Goal: Use online tool/utility: Utilize a website feature to perform a specific function

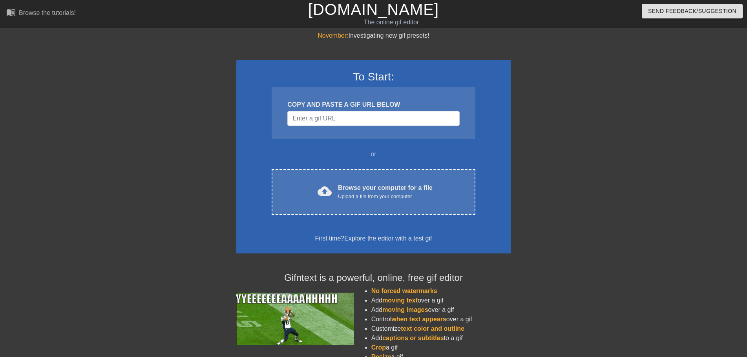
click at [402, 193] on div "Upload a file from your computer" at bounding box center [385, 197] width 95 height 8
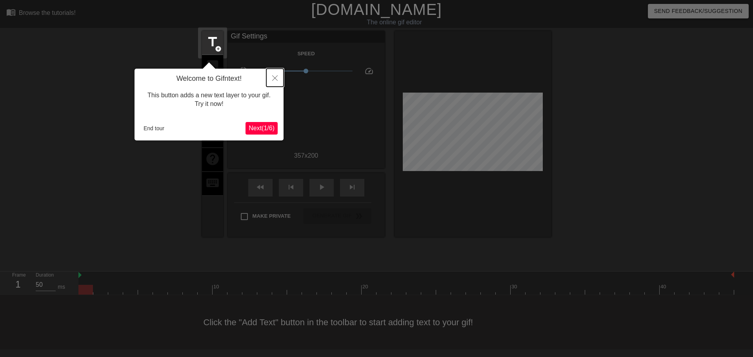
click at [272, 75] on button "Close" at bounding box center [274, 78] width 17 height 18
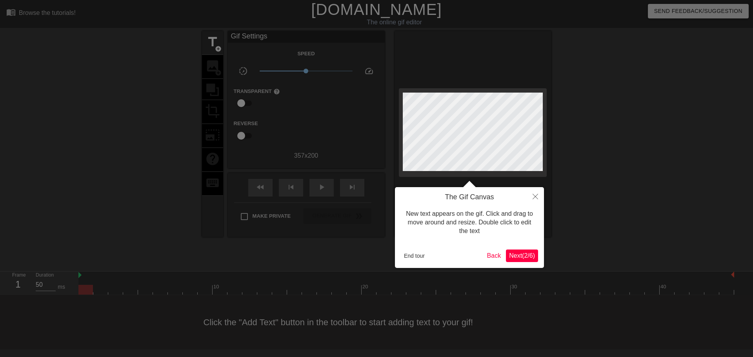
click at [326, 111] on div at bounding box center [376, 178] width 753 height 357
click at [534, 196] on icon "Close" at bounding box center [535, 196] width 5 height 5
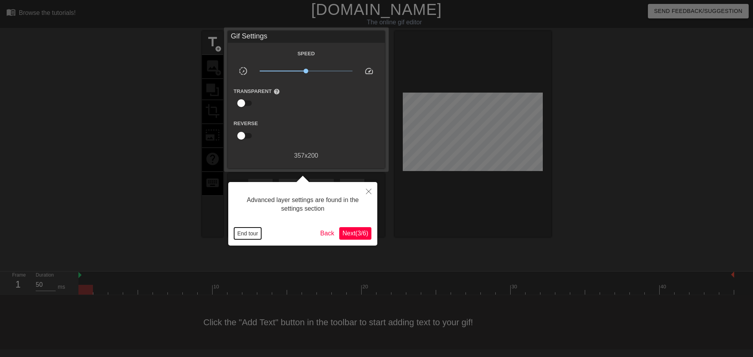
click at [238, 233] on button "End tour" at bounding box center [247, 234] width 27 height 12
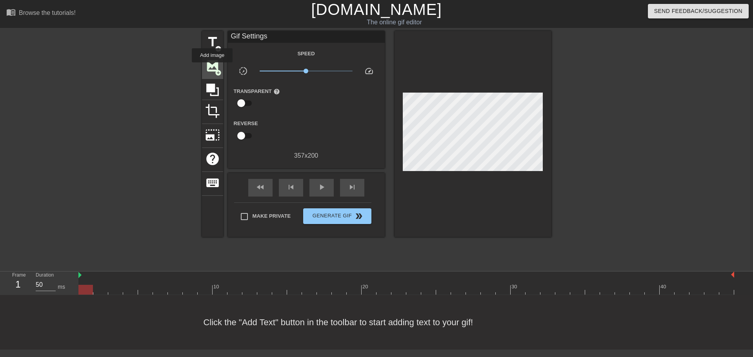
click at [212, 68] on span "image" at bounding box center [212, 65] width 15 height 15
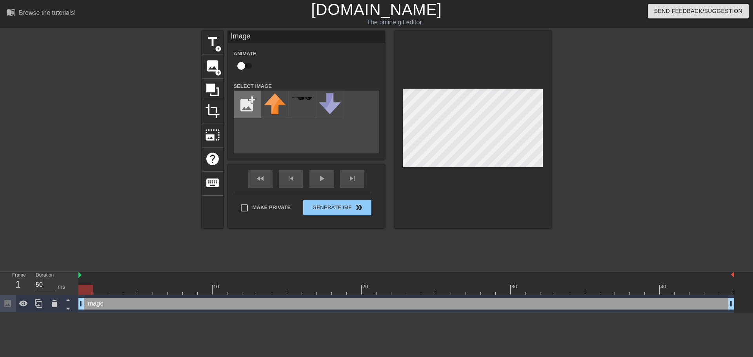
click at [255, 104] on input "file" at bounding box center [247, 104] width 27 height 27
type input "C:\fakepath\krakalak-removebg-preview.png"
click at [280, 101] on img at bounding box center [275, 104] width 22 height 22
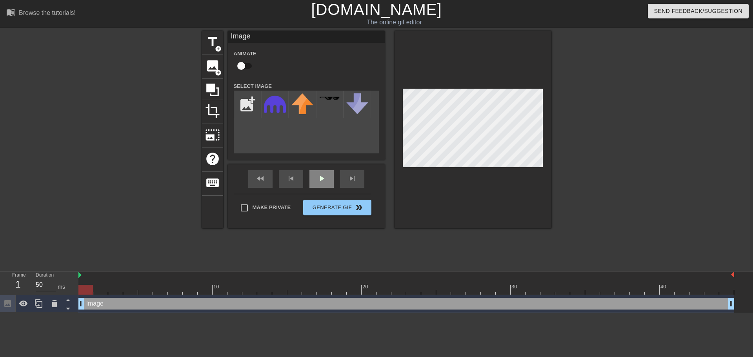
click at [333, 179] on div "play_arrow" at bounding box center [322, 179] width 24 height 18
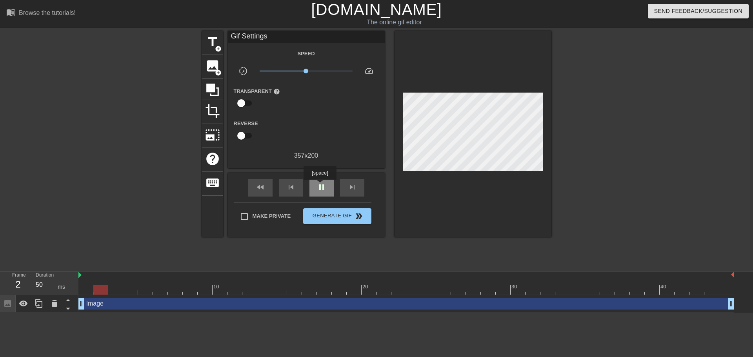
click at [320, 186] on span "pause" at bounding box center [321, 186] width 9 height 9
drag, startPoint x: 113, startPoint y: 286, endPoint x: 82, endPoint y: 288, distance: 31.8
click at [82, 288] on div at bounding box center [85, 290] width 15 height 10
click at [321, 179] on div "play_arrow" at bounding box center [322, 188] width 24 height 18
click at [322, 179] on div "pause" at bounding box center [322, 188] width 24 height 18
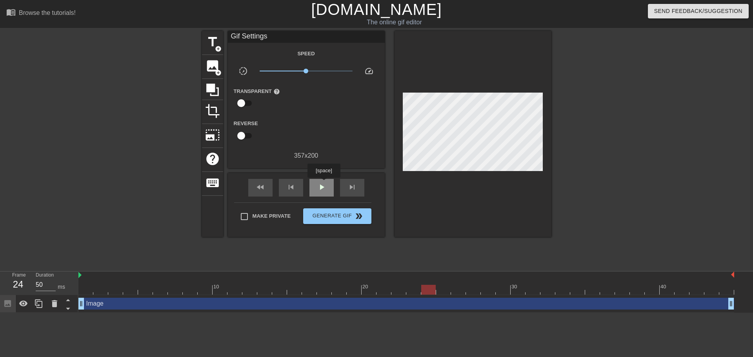
click at [324, 183] on span "play_arrow" at bounding box center [321, 186] width 9 height 9
click at [324, 183] on span "pause" at bounding box center [321, 186] width 9 height 9
click at [457, 290] on div at bounding box center [406, 290] width 656 height 10
click at [450, 290] on div at bounding box center [406, 290] width 656 height 10
click at [444, 290] on div at bounding box center [443, 290] width 15 height 10
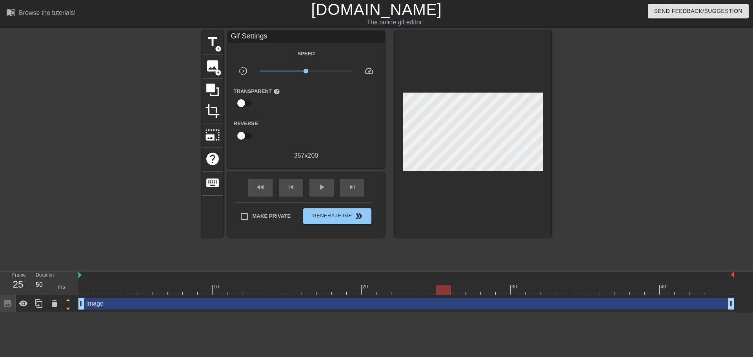
click at [433, 289] on div at bounding box center [406, 290] width 656 height 10
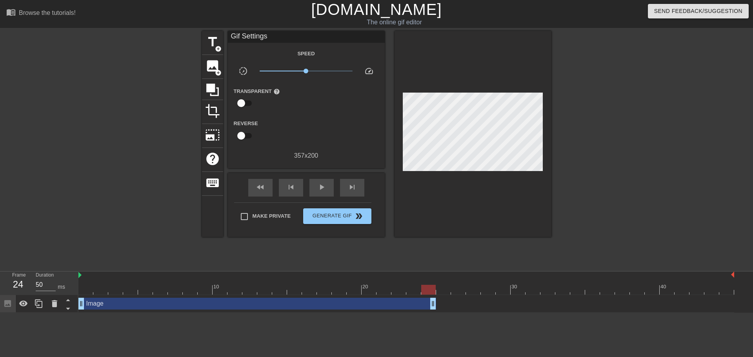
drag, startPoint x: 730, startPoint y: 304, endPoint x: 437, endPoint y: 306, distance: 292.7
click at [437, 306] on div "Image drag_handle drag_handle" at bounding box center [406, 304] width 656 height 12
click at [213, 64] on span "image" at bounding box center [212, 65] width 15 height 15
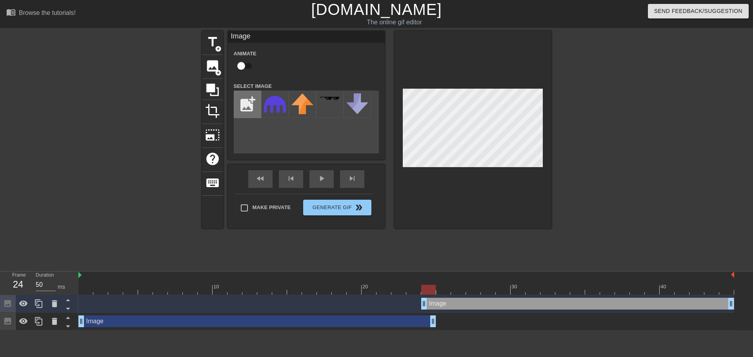
click at [247, 97] on input "file" at bounding box center [247, 104] width 27 height 27
click at [243, 107] on input "file" at bounding box center [247, 104] width 27 height 27
type input "C:\fakepath\peppe-removebg-preview.png"
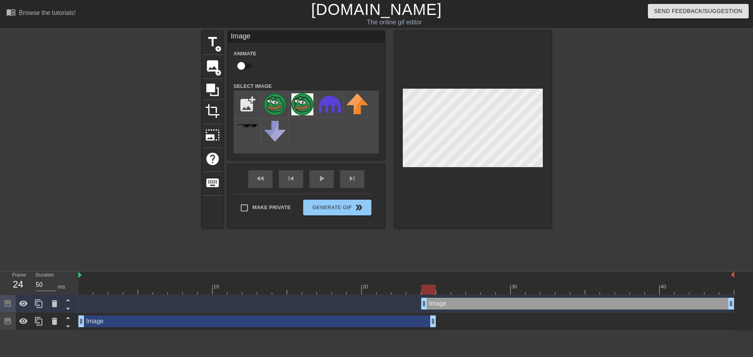
click at [434, 287] on div at bounding box center [428, 290] width 15 height 10
click at [275, 101] on img at bounding box center [275, 104] width 22 height 22
drag, startPoint x: 424, startPoint y: 300, endPoint x: 433, endPoint y: 303, distance: 9.3
click at [433, 303] on div "Image drag_handle drag_handle" at bounding box center [406, 304] width 656 height 12
click at [315, 177] on div "fast_rewind skip_previous play_arrow skip_next" at bounding box center [306, 178] width 128 height 29
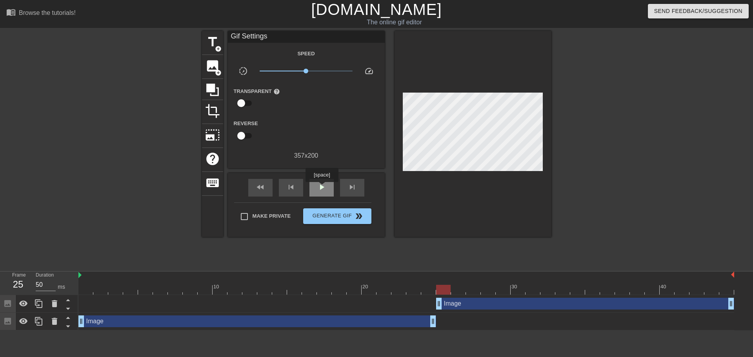
click at [322, 188] on span "play_arrow" at bounding box center [321, 186] width 9 height 9
click at [322, 188] on span "pause" at bounding box center [321, 186] width 9 height 9
click at [435, 277] on div at bounding box center [406, 275] width 656 height 8
click at [439, 280] on div at bounding box center [443, 284] width 15 height 10
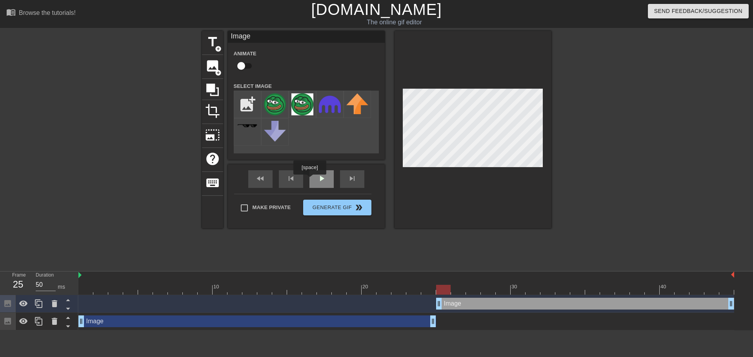
click at [321, 181] on div "play_arrow" at bounding box center [322, 179] width 24 height 18
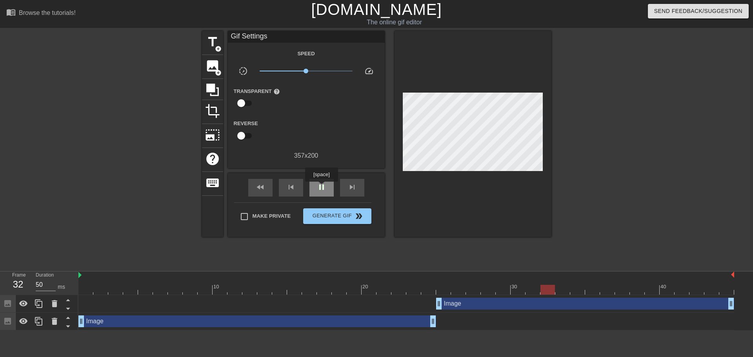
click at [321, 187] on span "pause" at bounding box center [321, 186] width 9 height 9
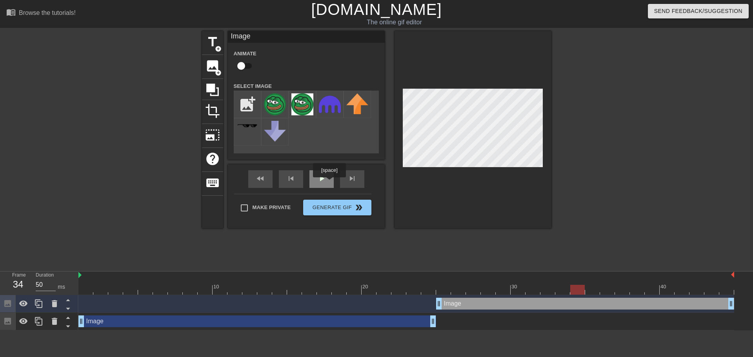
click at [329, 183] on div "play_arrow" at bounding box center [322, 179] width 24 height 18
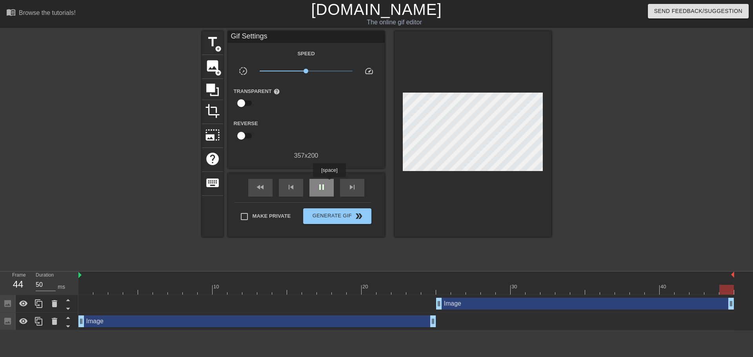
click at [329, 183] on div "pause" at bounding box center [322, 188] width 24 height 18
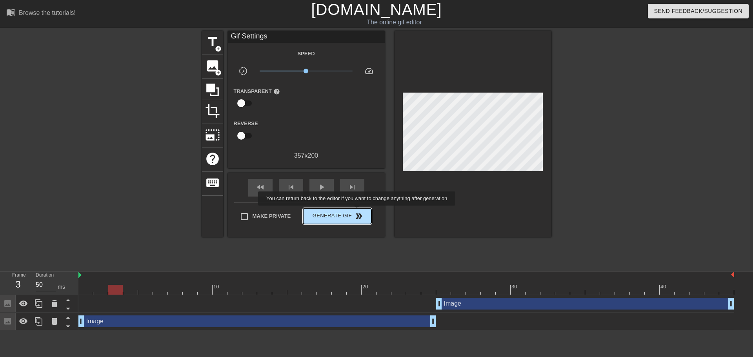
click at [358, 211] on span "double_arrow" at bounding box center [358, 215] width 9 height 9
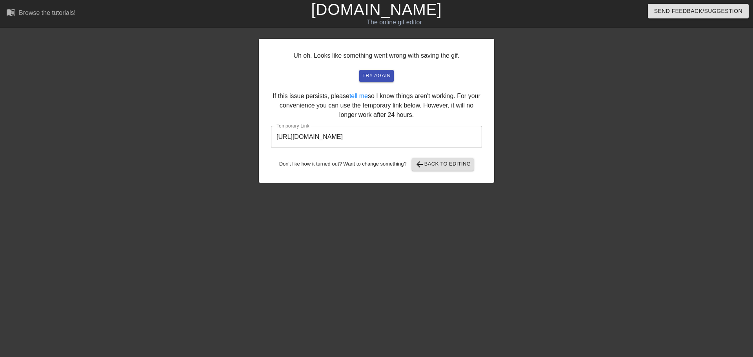
click at [418, 138] on input "[URL][DOMAIN_NAME]" at bounding box center [376, 137] width 211 height 22
